Goal: Task Accomplishment & Management: Manage account settings

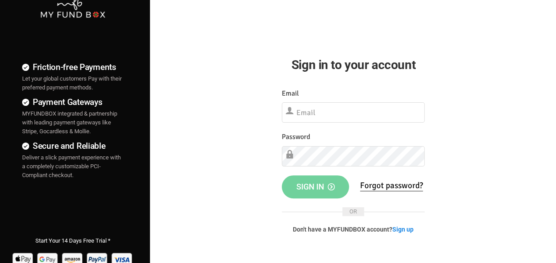
scroll to position [110, 0]
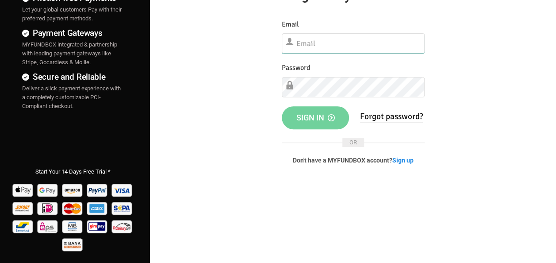
type input "[EMAIL_ADDRESS][DOMAIN_NAME]"
click at [324, 121] on button "Sign in" at bounding box center [315, 117] width 67 height 23
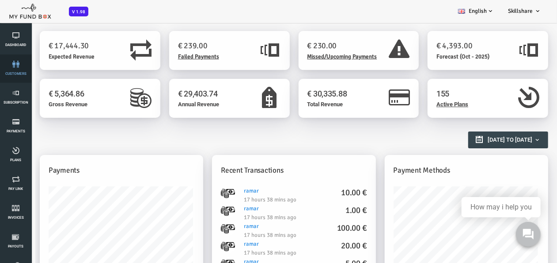
click at [15, 59] on link "customers" at bounding box center [16, 68] width 27 height 28
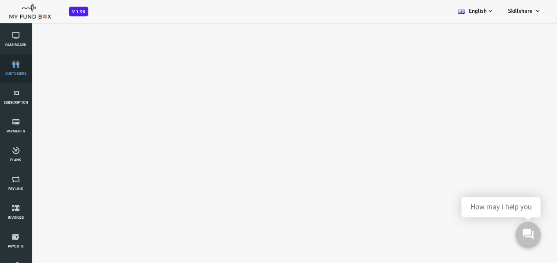
select select "100"
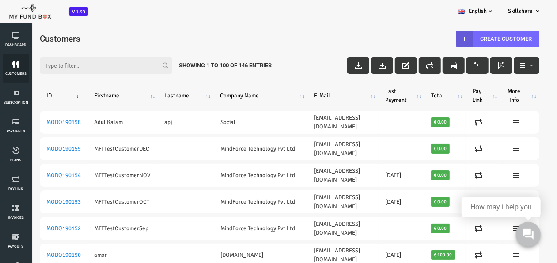
drag, startPoint x: 533, startPoint y: 54, endPoint x: 559, endPoint y: 71, distance: 30.8
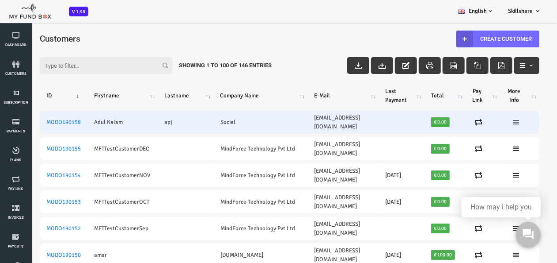
click at [498, 118] on icon at bounding box center [494, 121] width 7 height 7
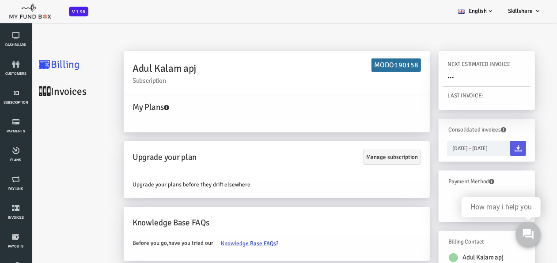
click at [35, 92] on link "Invoices" at bounding box center [53, 90] width 88 height 27
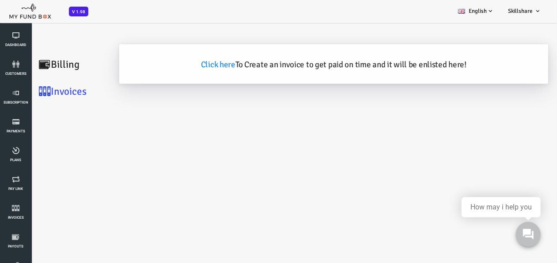
click at [38, 60] on link "Billing" at bounding box center [53, 63] width 88 height 27
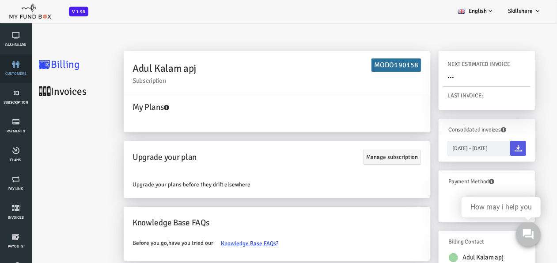
click at [0, 0] on span "customers" at bounding box center [0, 0] width 0 height 0
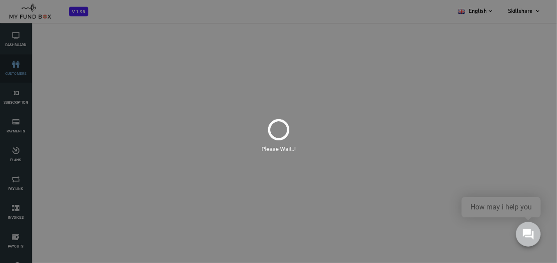
select select "100"
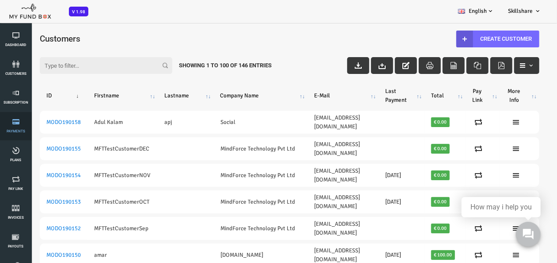
click at [17, 128] on link "Payments" at bounding box center [16, 126] width 27 height 28
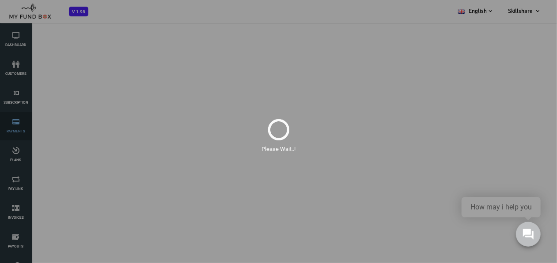
select select "100"
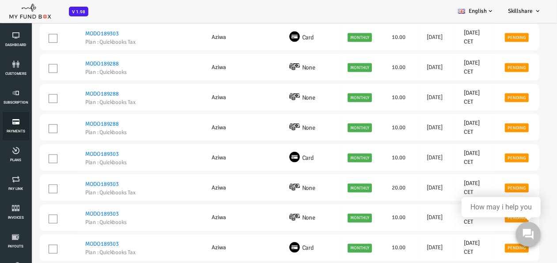
scroll to position [919, 0]
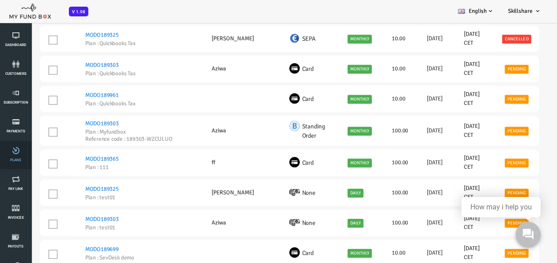
click at [10, 157] on link "Plans" at bounding box center [16, 155] width 27 height 28
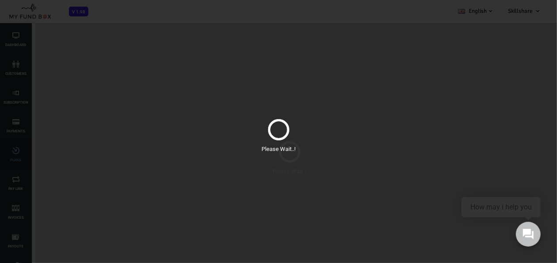
scroll to position [0, 0]
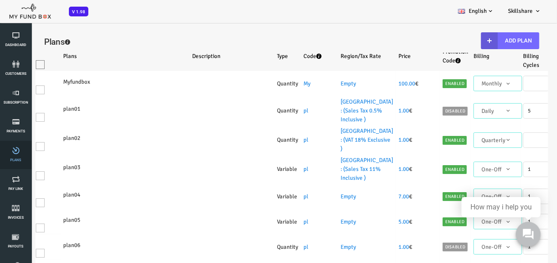
select select "100"
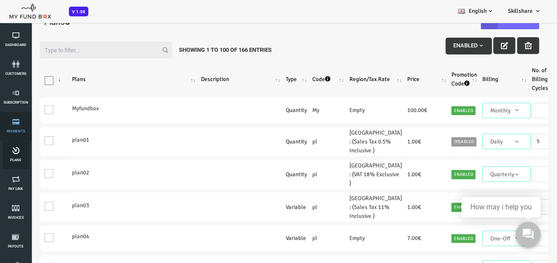
scroll to position [24, 0]
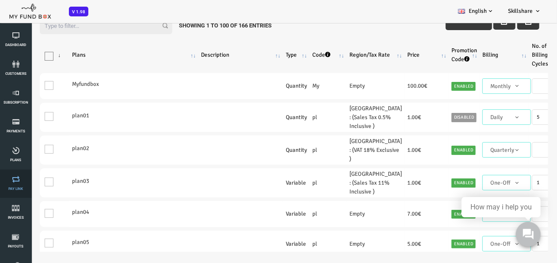
click at [11, 179] on icon at bounding box center [16, 178] width 27 height 7
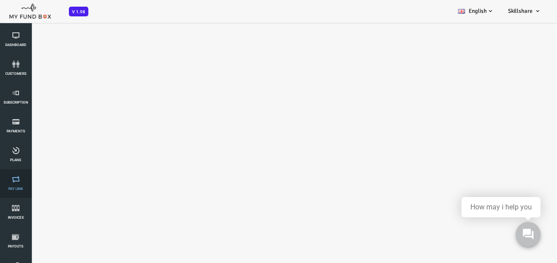
select select "100"
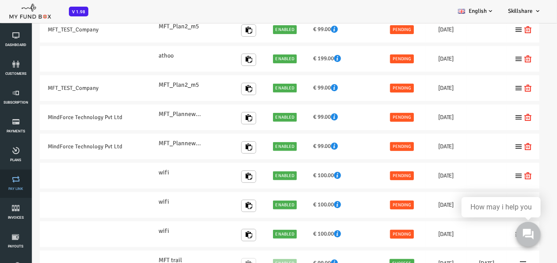
scroll to position [0, 0]
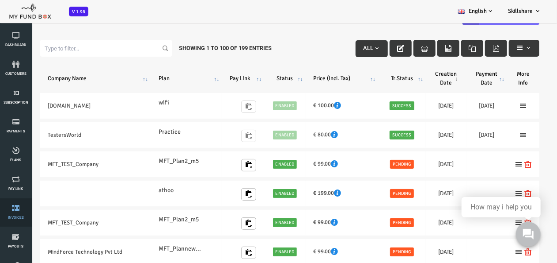
click at [19, 212] on link "Invoices" at bounding box center [16, 212] width 27 height 28
click at [13, 241] on link "Payouts" at bounding box center [16, 241] width 27 height 28
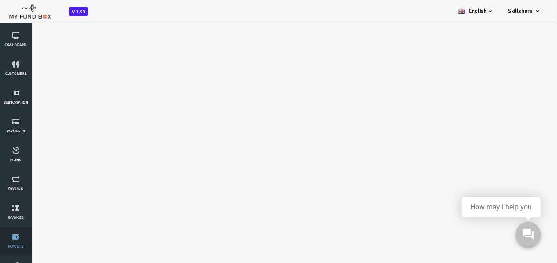
select select "100"
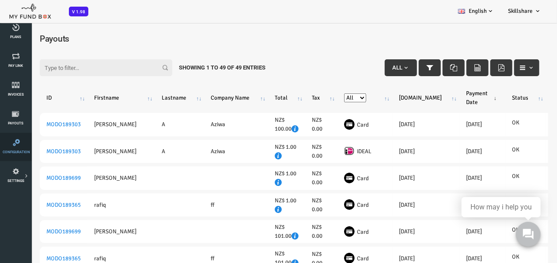
click at [16, 148] on link "Configuration" at bounding box center [16, 147] width 27 height 28
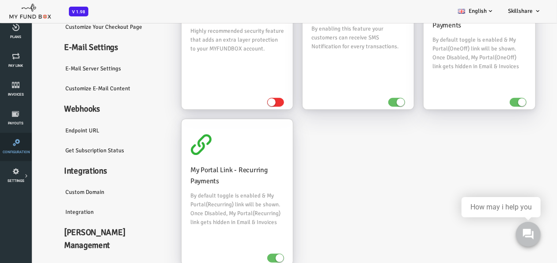
scroll to position [106, 0]
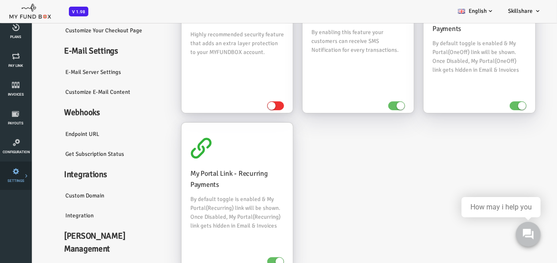
click at [0, 0] on span "SETTINGS" at bounding box center [0, 0] width 0 height 0
click at [0, 0] on span "Analytics" at bounding box center [0, 0] width 0 height 0
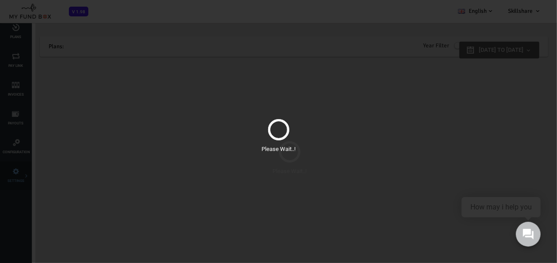
scroll to position [0, 0]
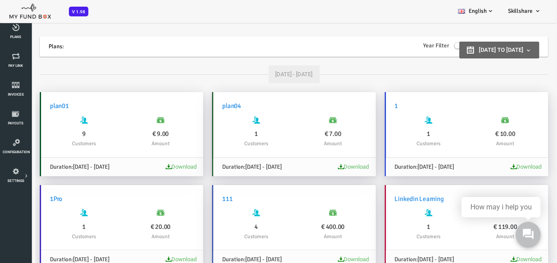
click at [11, 204] on div "Dashboard customers Subscription Payments Plans Tax Setup Pay Link Invoices Pay…" at bounding box center [16, 168] width 32 height 530
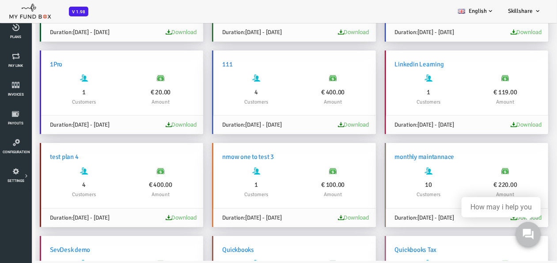
scroll to position [111, 0]
click at [8, 175] on link "SETTINGS" at bounding box center [16, 175] width 27 height 28
click at [0, 0] on icon at bounding box center [0, 0] width 0 height 0
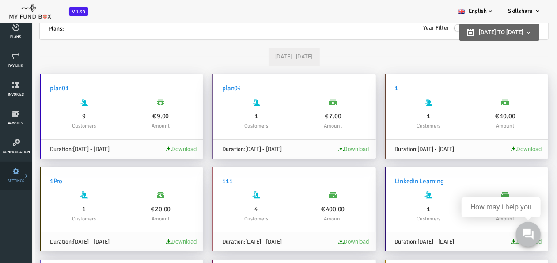
scroll to position [24, 0]
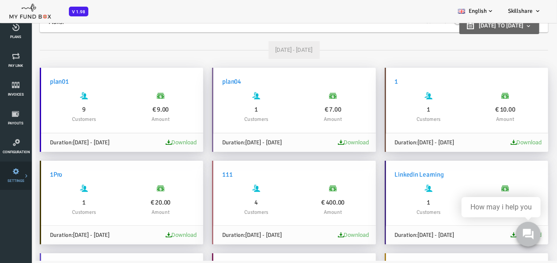
click at [21, 229] on div "Dashboard customers Subscription Payments Plans Tax Setup Pay Link Invoices Pay…" at bounding box center [16, 168] width 32 height 530
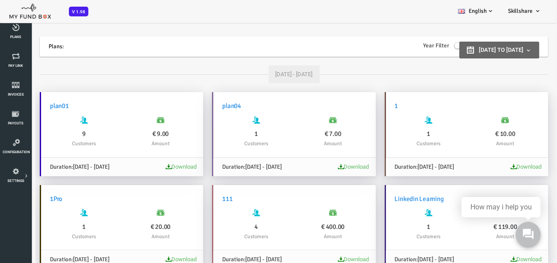
click at [14, 148] on link "Configuration" at bounding box center [16, 147] width 27 height 28
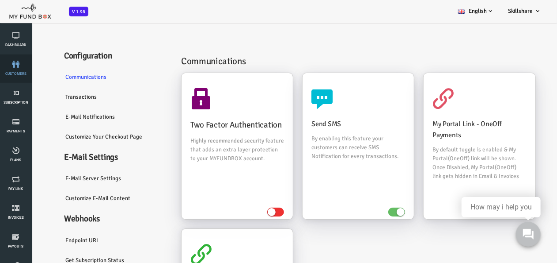
click at [8, 70] on link "customers" at bounding box center [16, 68] width 27 height 28
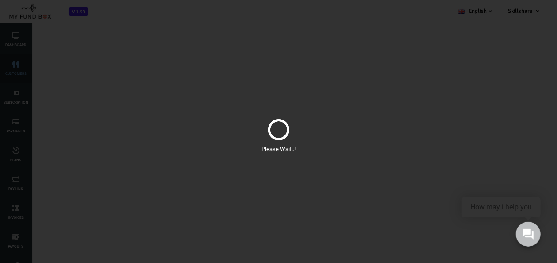
select select "100"
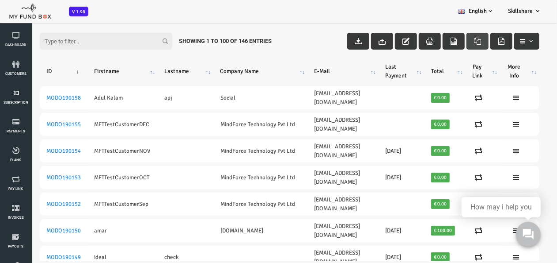
click at [451, 46] on button "button" at bounding box center [456, 41] width 22 height 17
click at [279, 42] on div "Filter: Showing 1 to 100 of 146 Entries" at bounding box center [268, 33] width 518 height 24
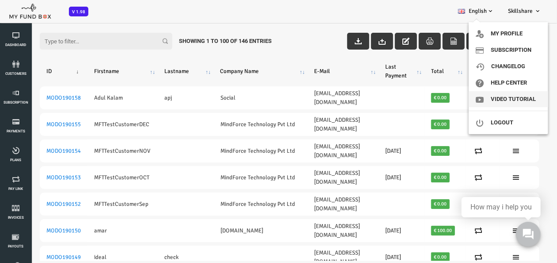
click at [529, 97] on link "Video Tutorial" at bounding box center [509, 99] width 80 height 16
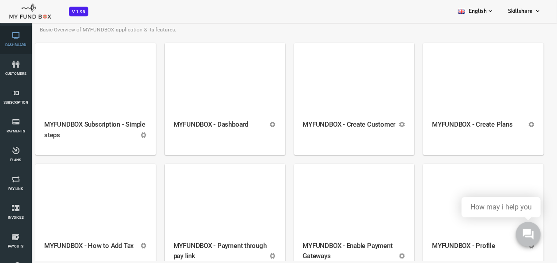
click at [28, 40] on link "Dashboard" at bounding box center [16, 40] width 27 height 28
